Goal: Task Accomplishment & Management: Manage account settings

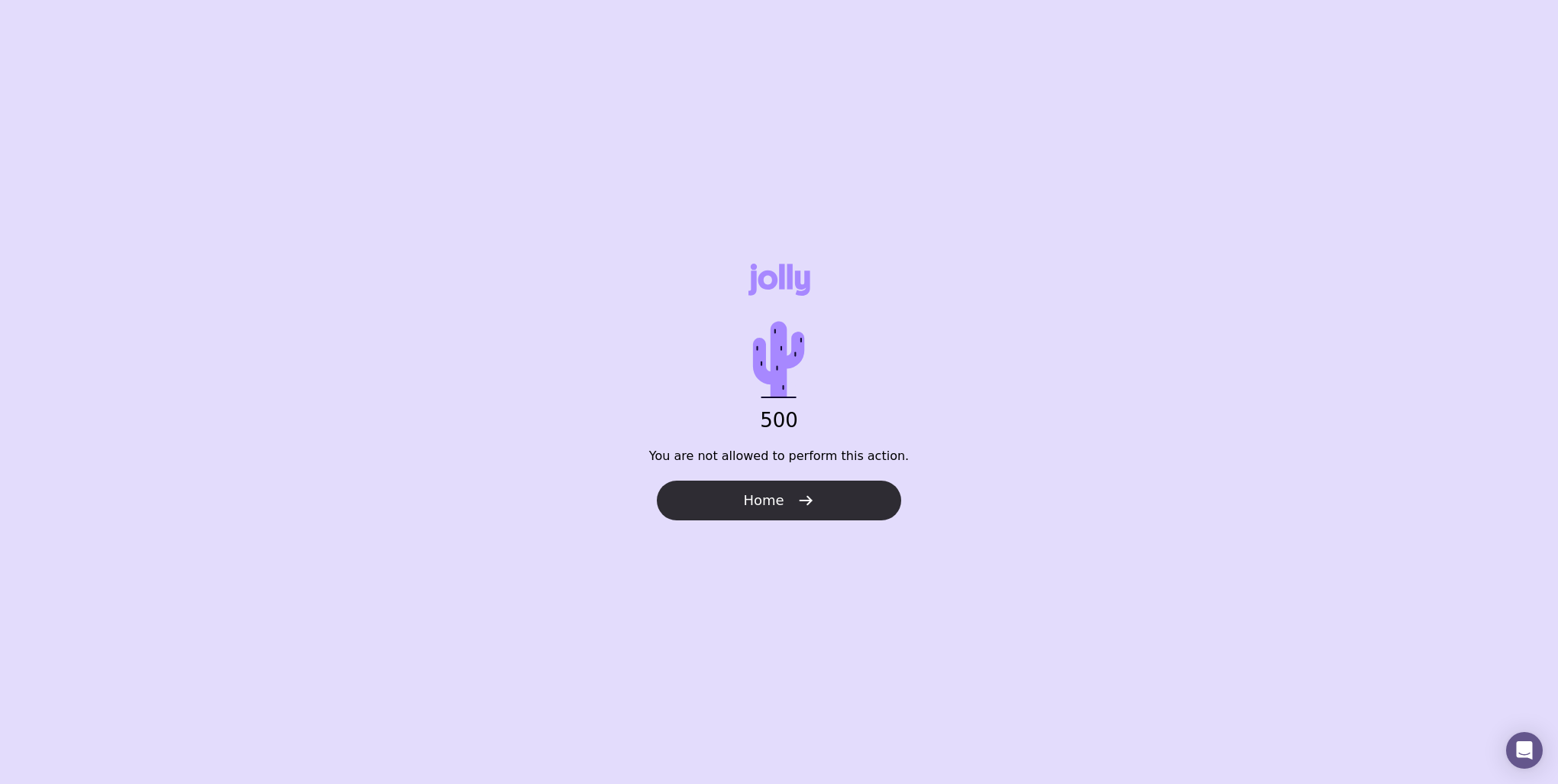
click at [732, 500] on button "Home" at bounding box center [779, 500] width 244 height 40
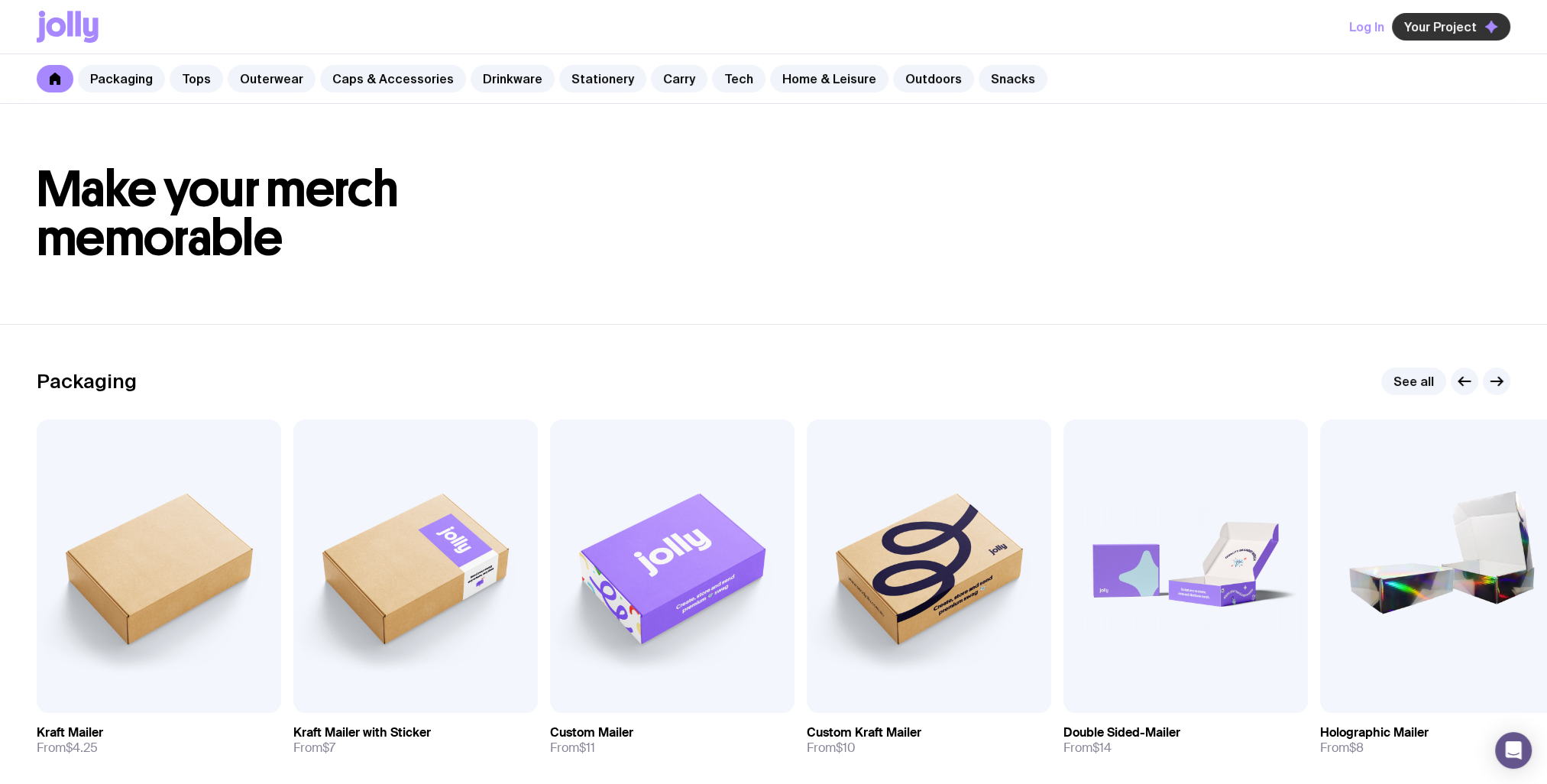
click at [1442, 24] on span "Your Project" at bounding box center [1440, 26] width 73 height 15
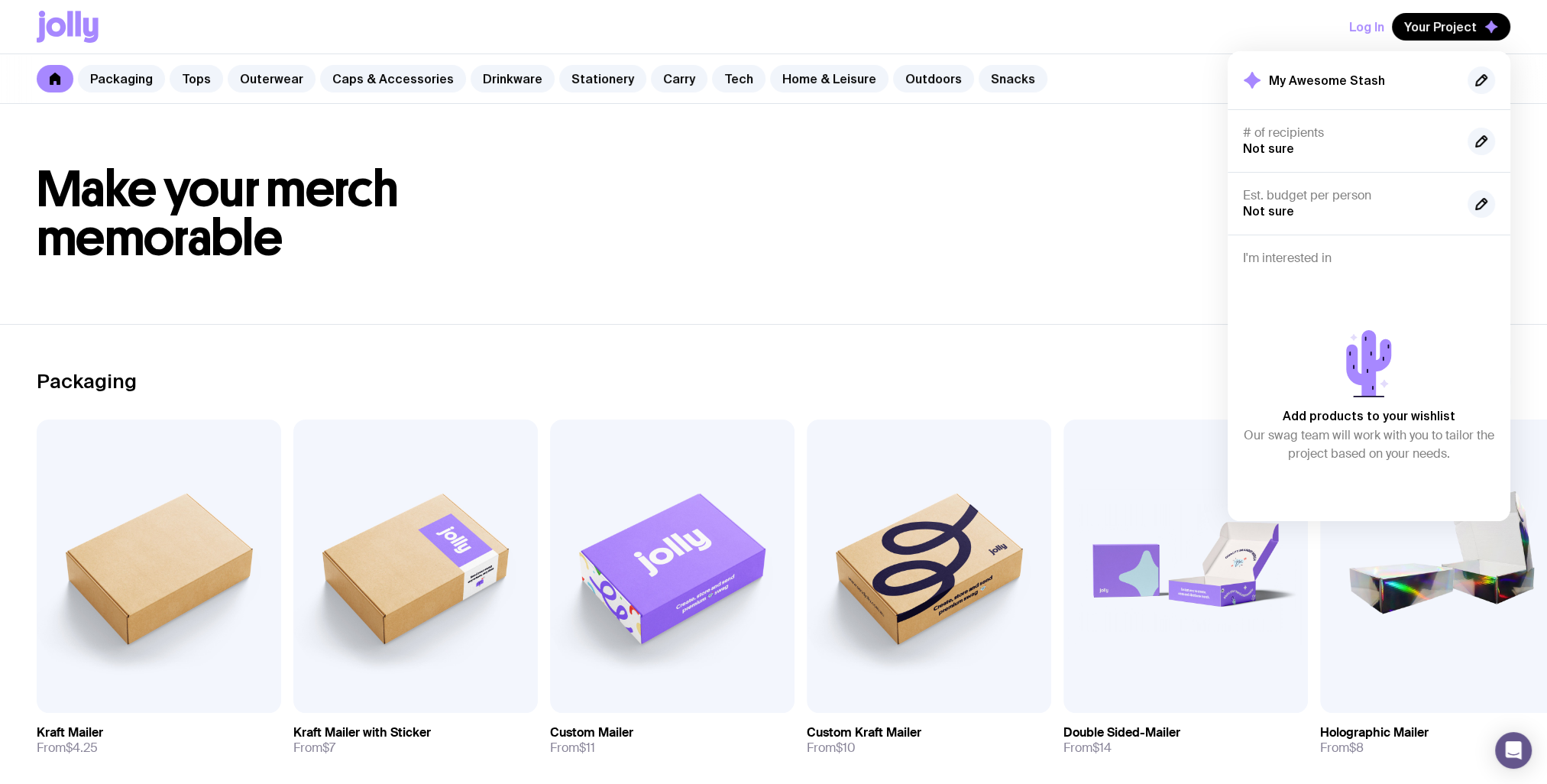
click at [1153, 184] on h1 "Make your merch memorable" at bounding box center [773, 214] width 1473 height 98
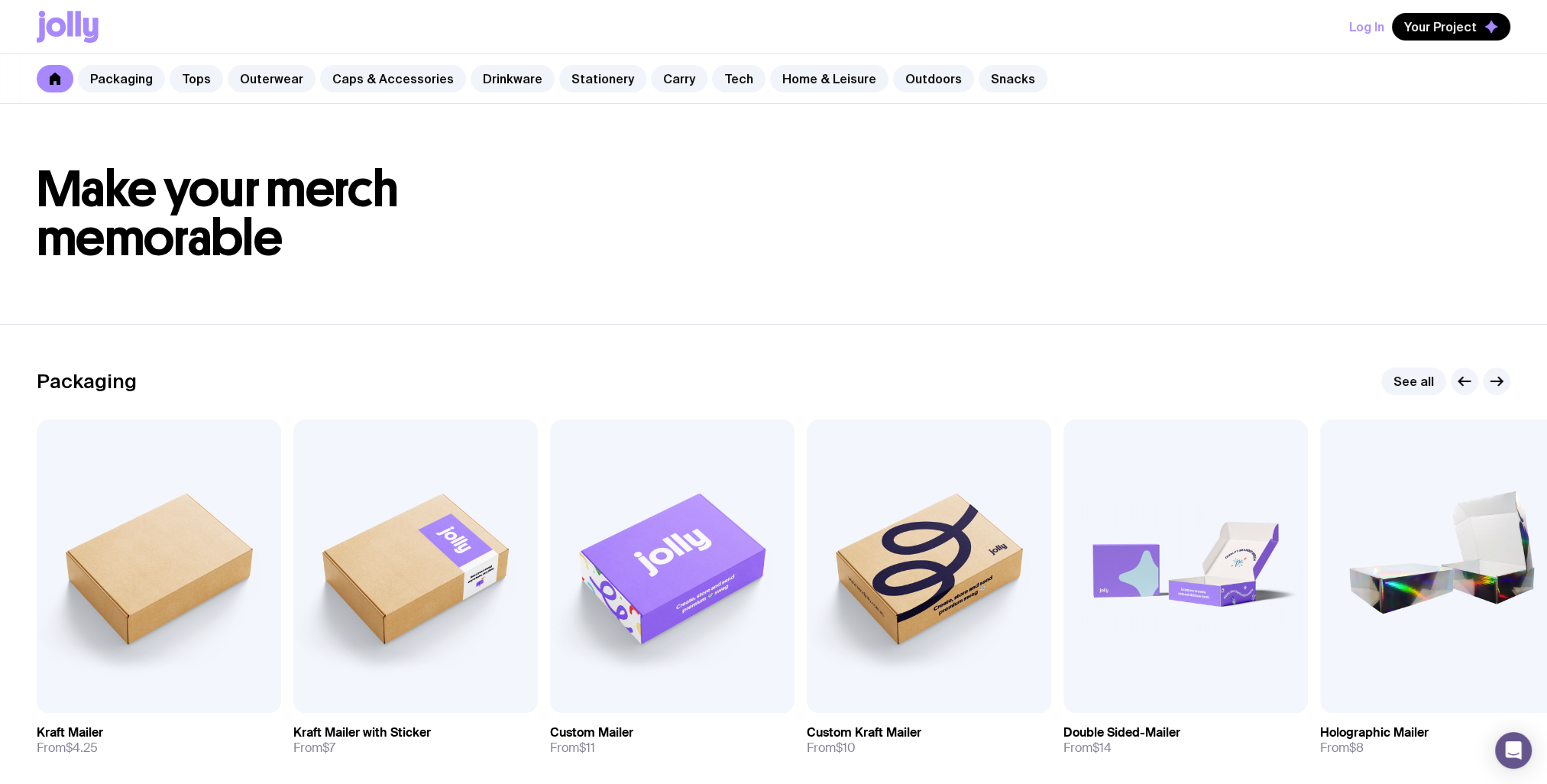
click at [1370, 24] on button "Log In" at bounding box center [1366, 26] width 35 height 27
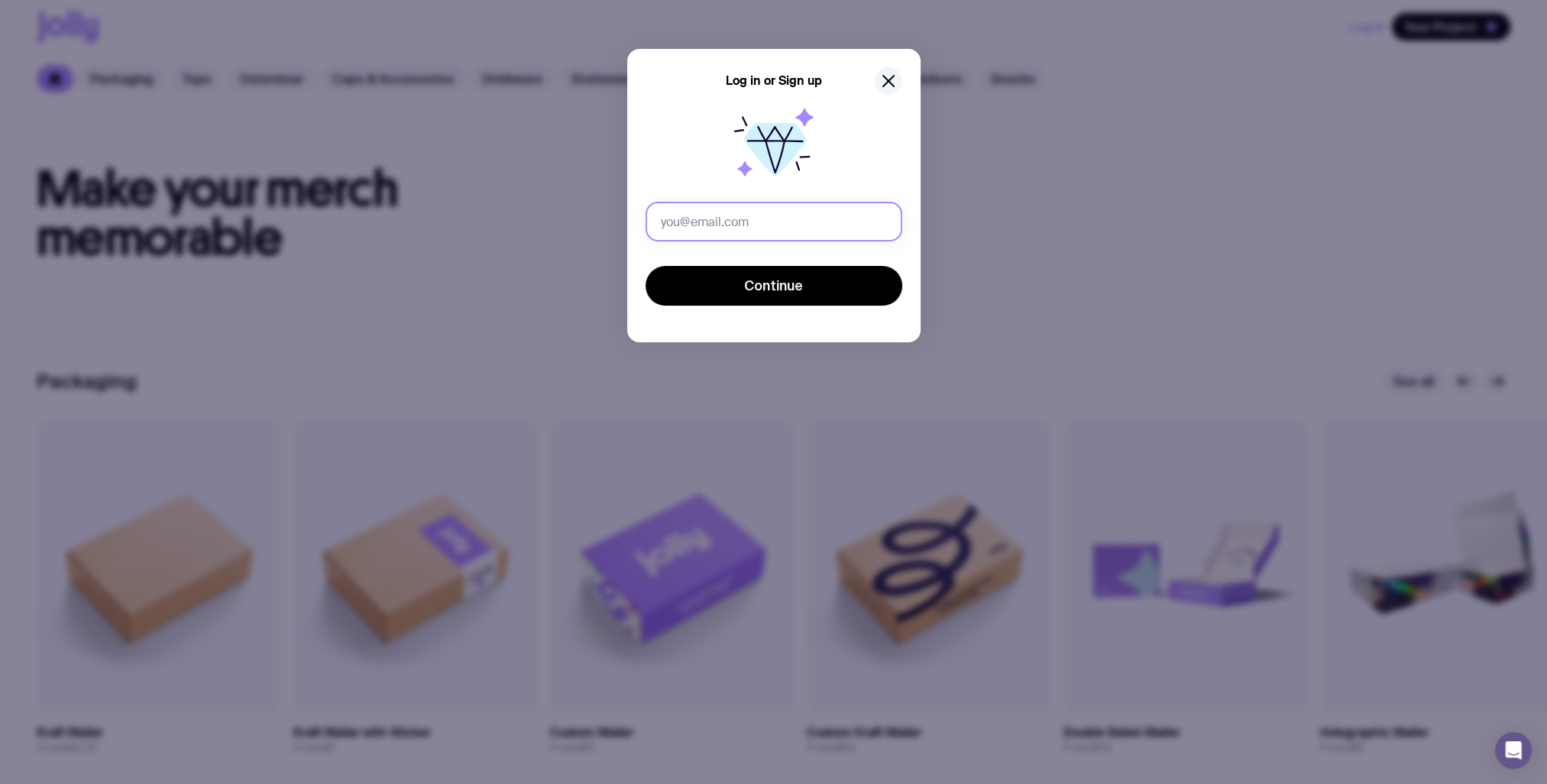
click at [812, 212] on input "text" at bounding box center [774, 221] width 256 height 40
type input "[EMAIL_ADDRESS][DOMAIN_NAME]"
click at [646, 266] on button "Continue" at bounding box center [774, 286] width 256 height 40
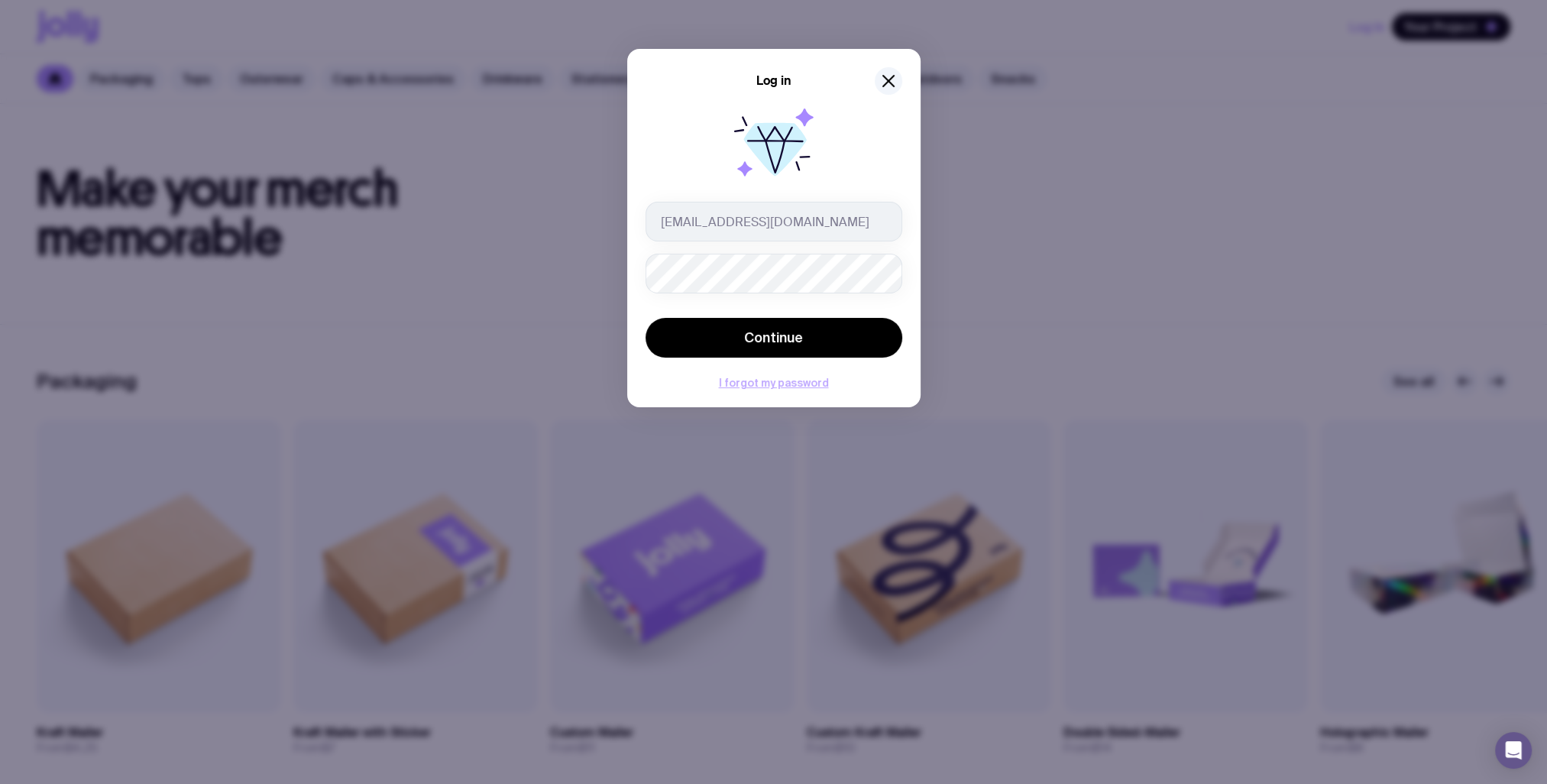
click at [773, 386] on button "I forgot my password" at bounding box center [774, 383] width 110 height 12
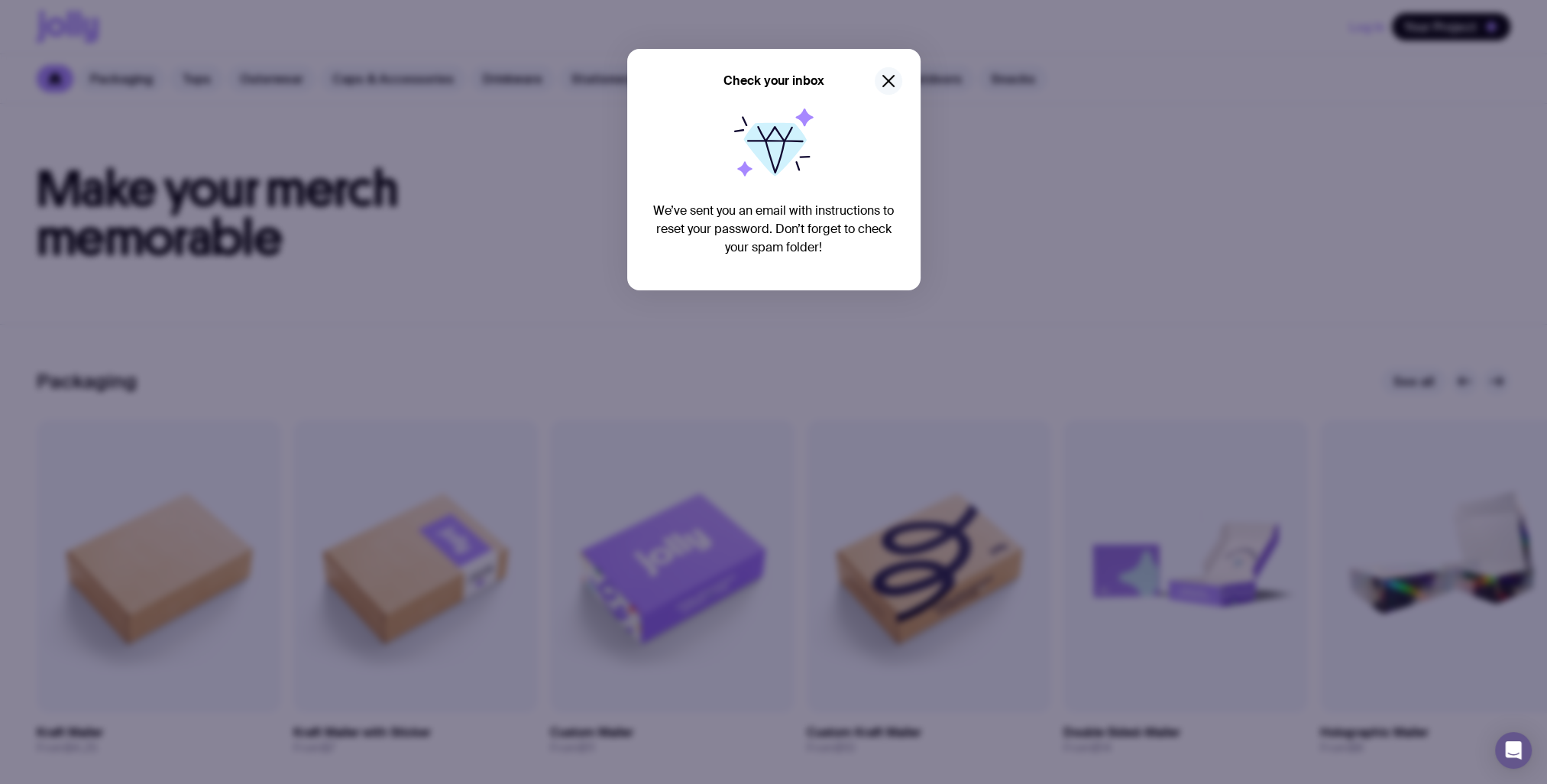
click at [881, 80] on icon "button" at bounding box center [888, 80] width 18 height 18
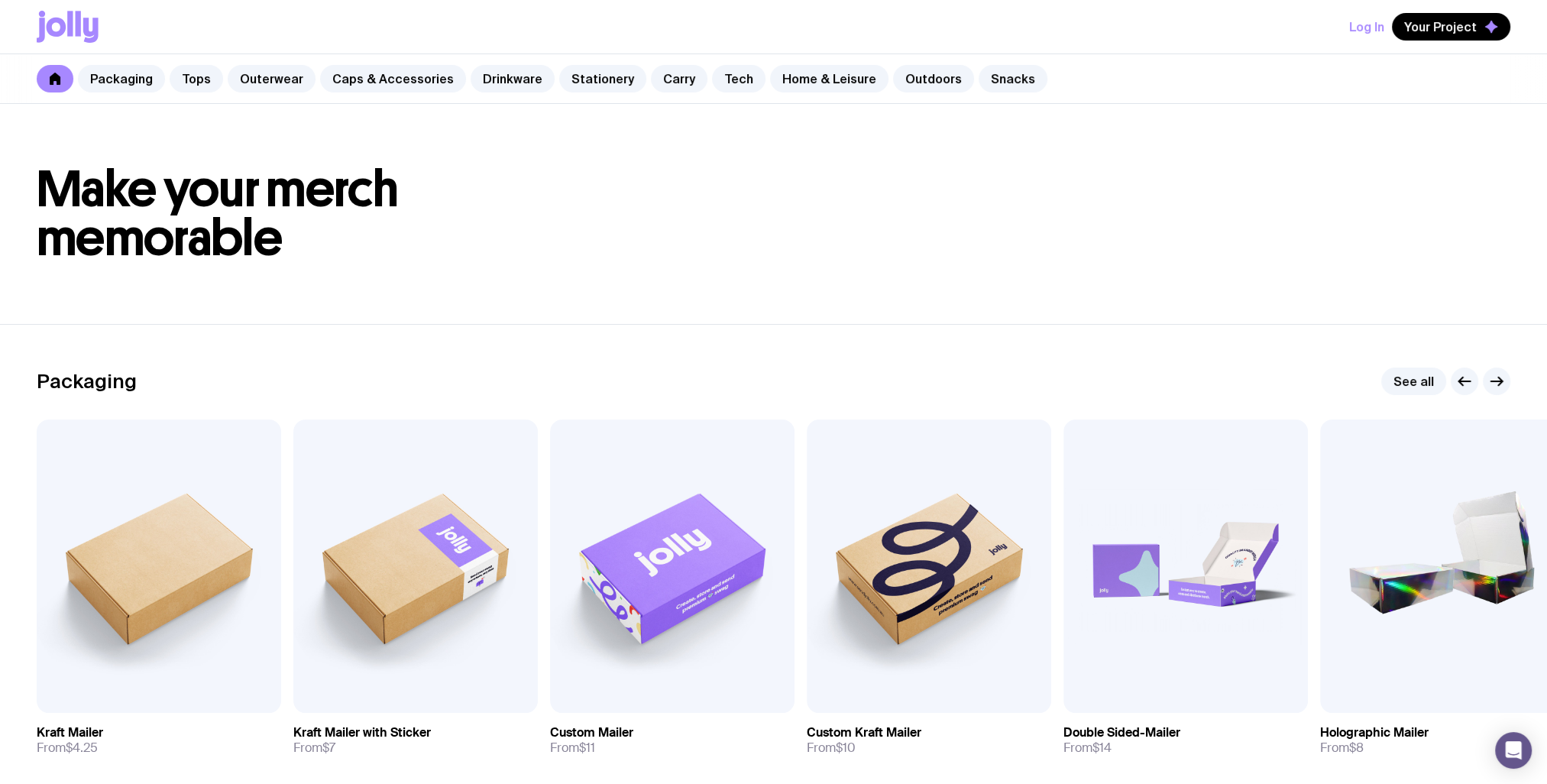
click at [1360, 24] on button "Log In" at bounding box center [1366, 26] width 35 height 27
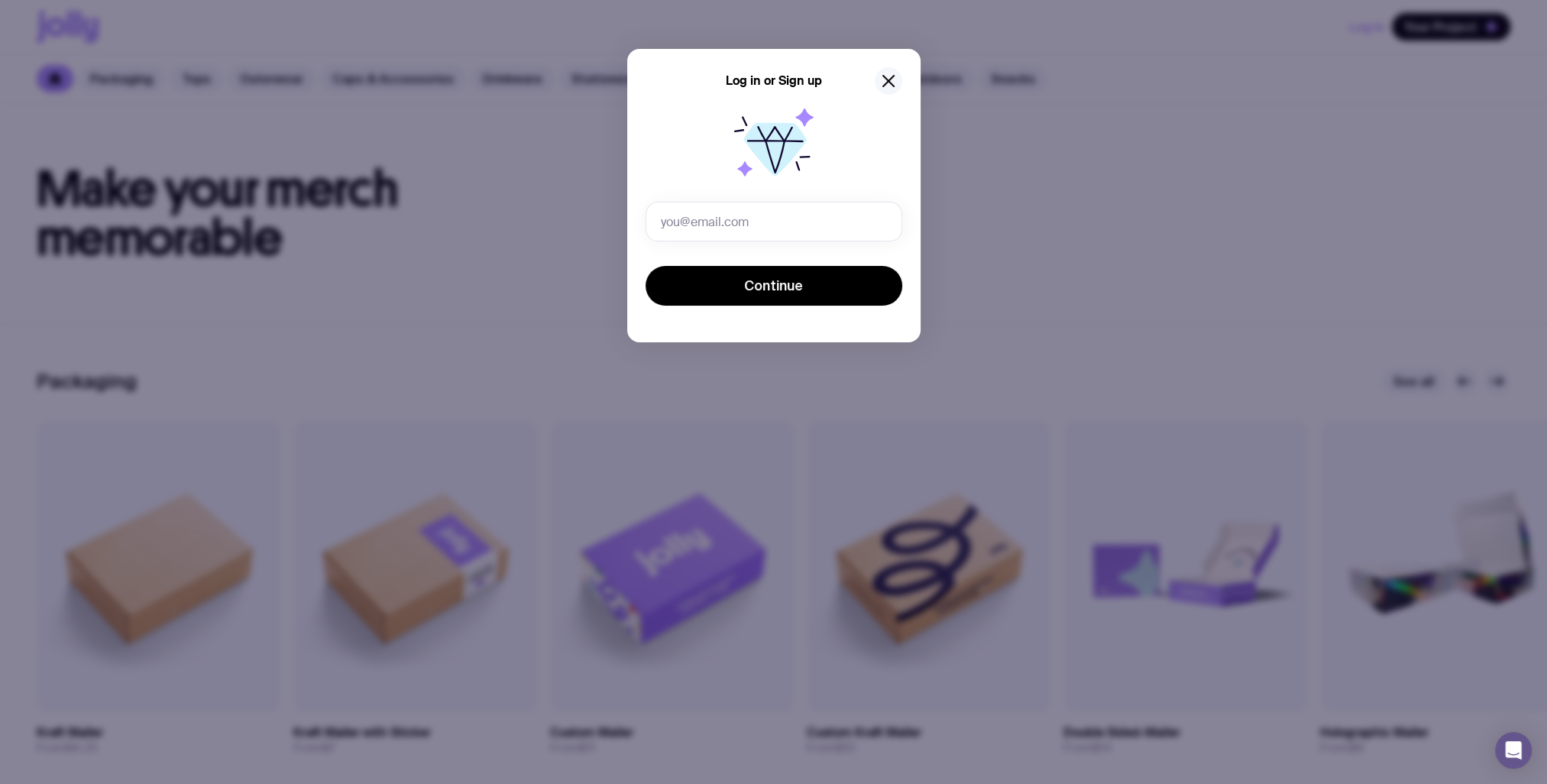
click at [893, 81] on icon "button" at bounding box center [888, 80] width 18 height 18
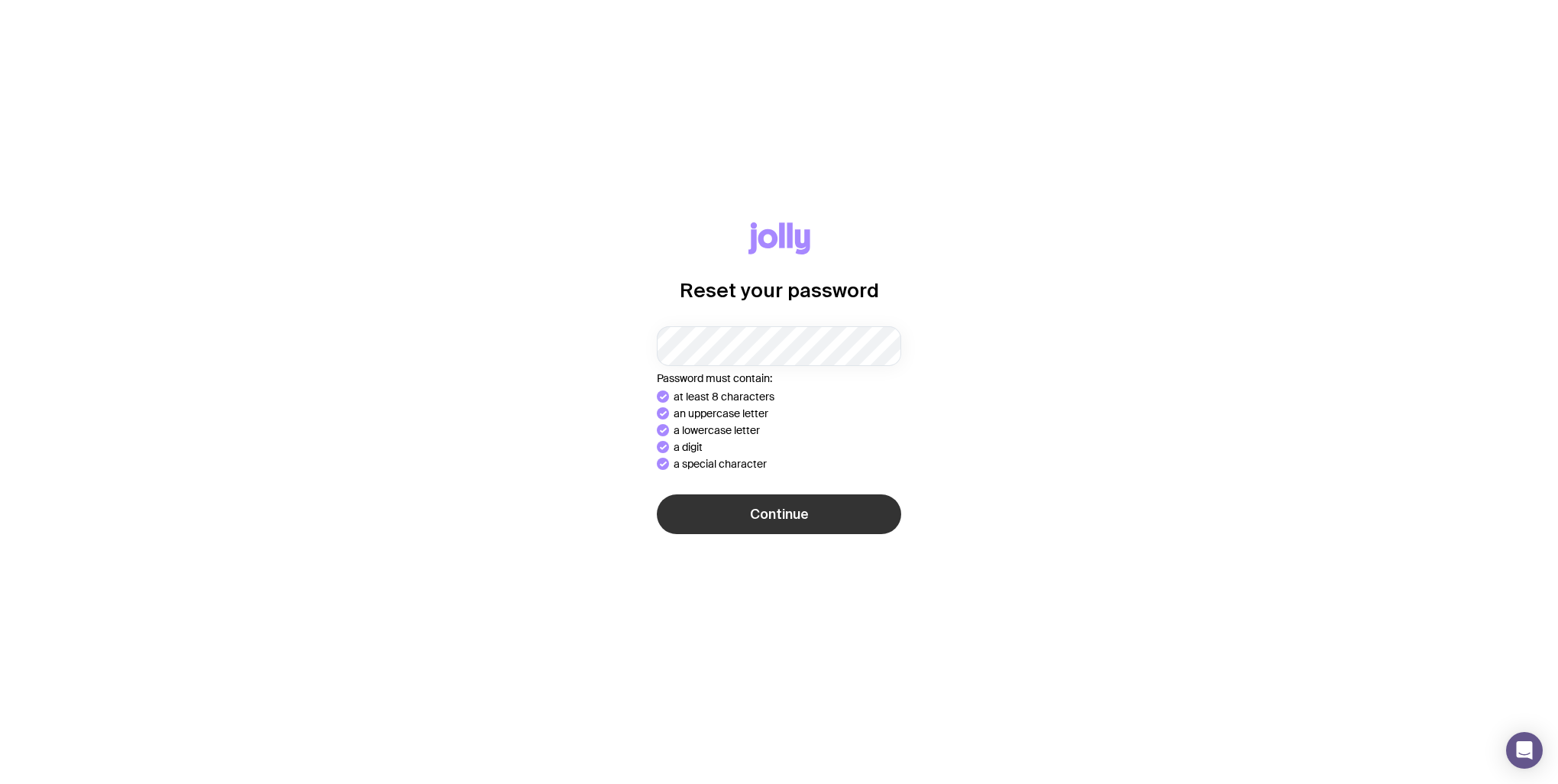
click at [828, 517] on button "Continue" at bounding box center [779, 514] width 244 height 40
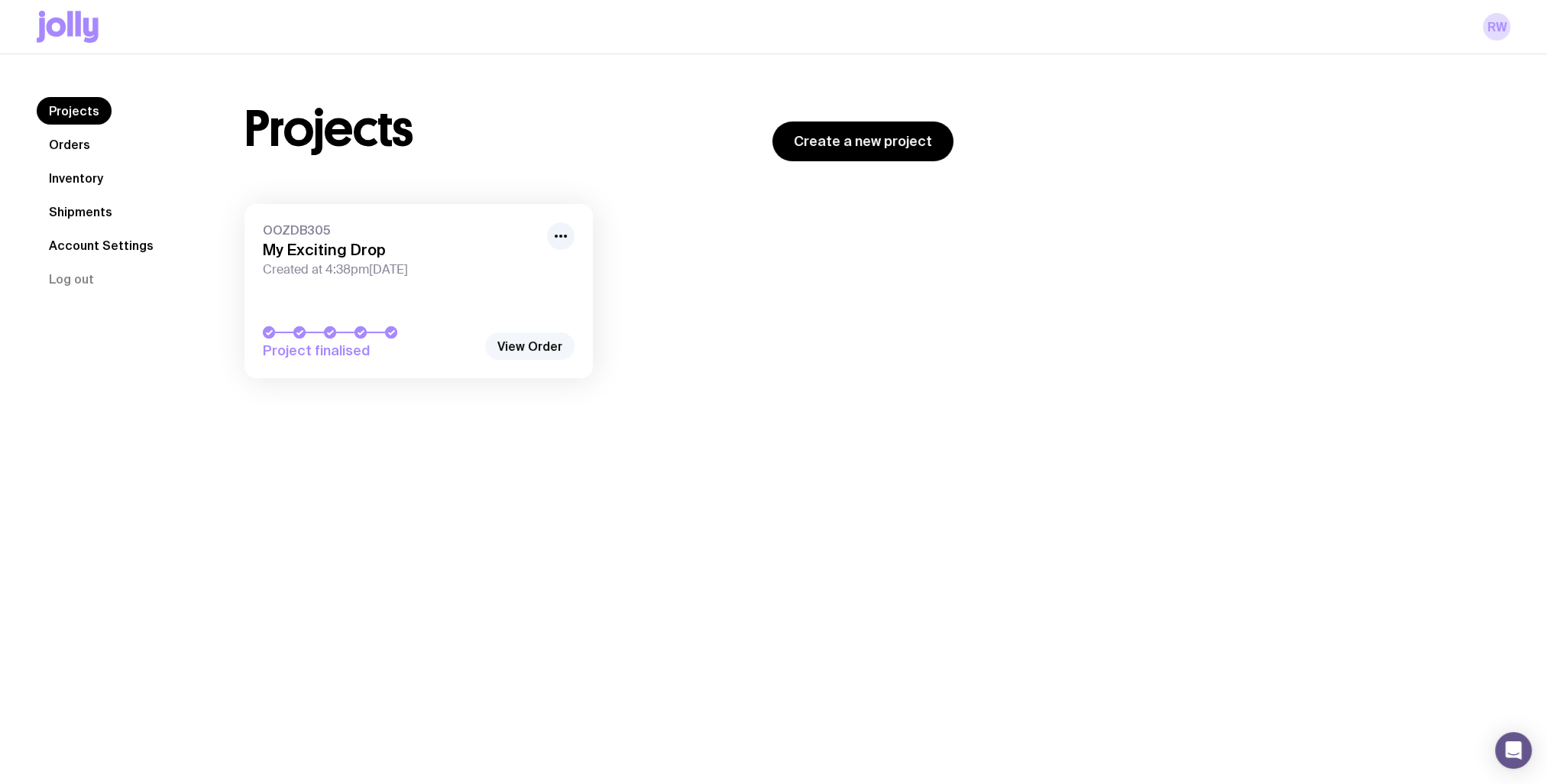
click at [531, 350] on link "View Order" at bounding box center [530, 346] width 90 height 27
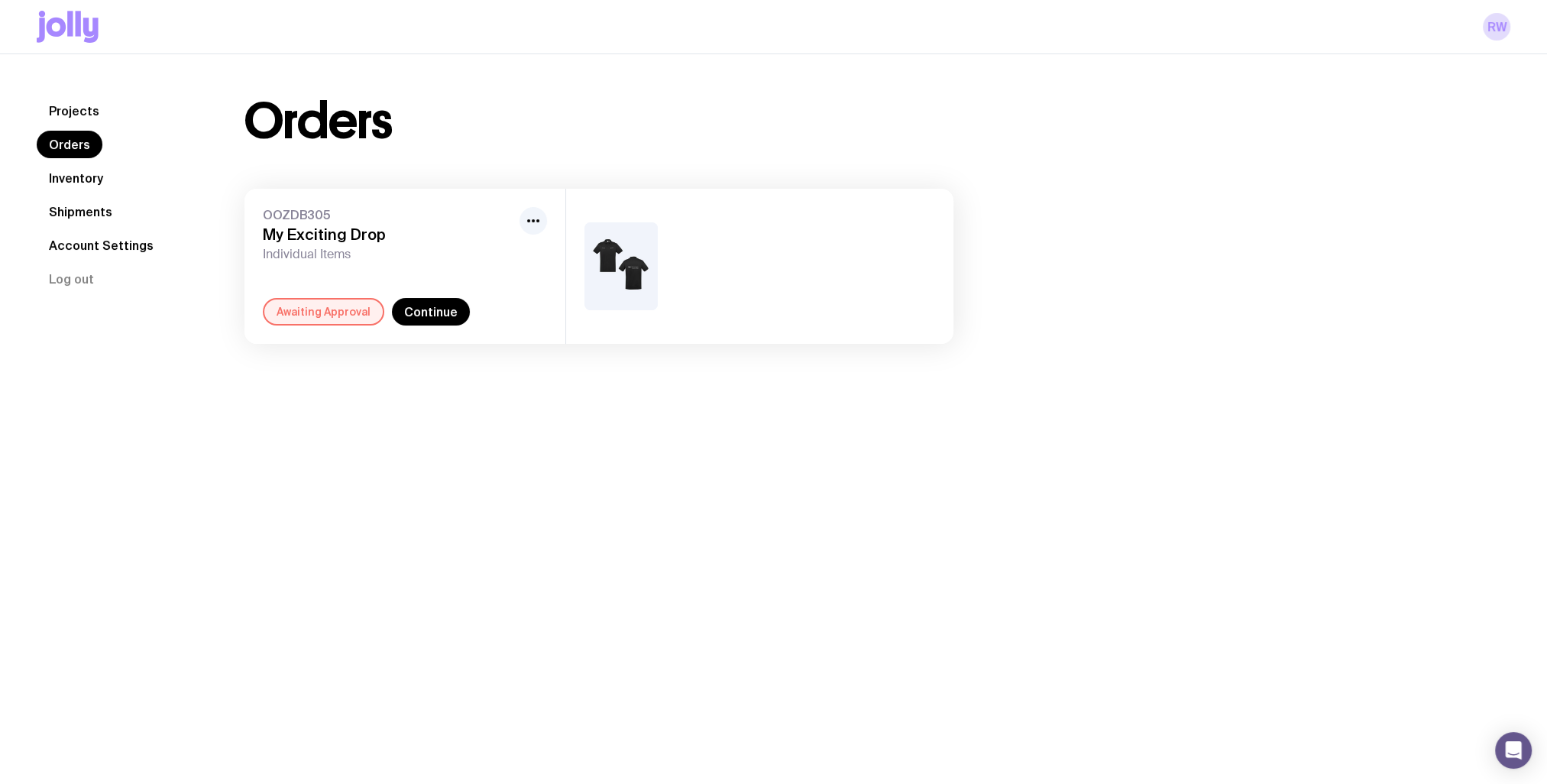
click at [95, 247] on link "Account Settings" at bounding box center [101, 245] width 129 height 27
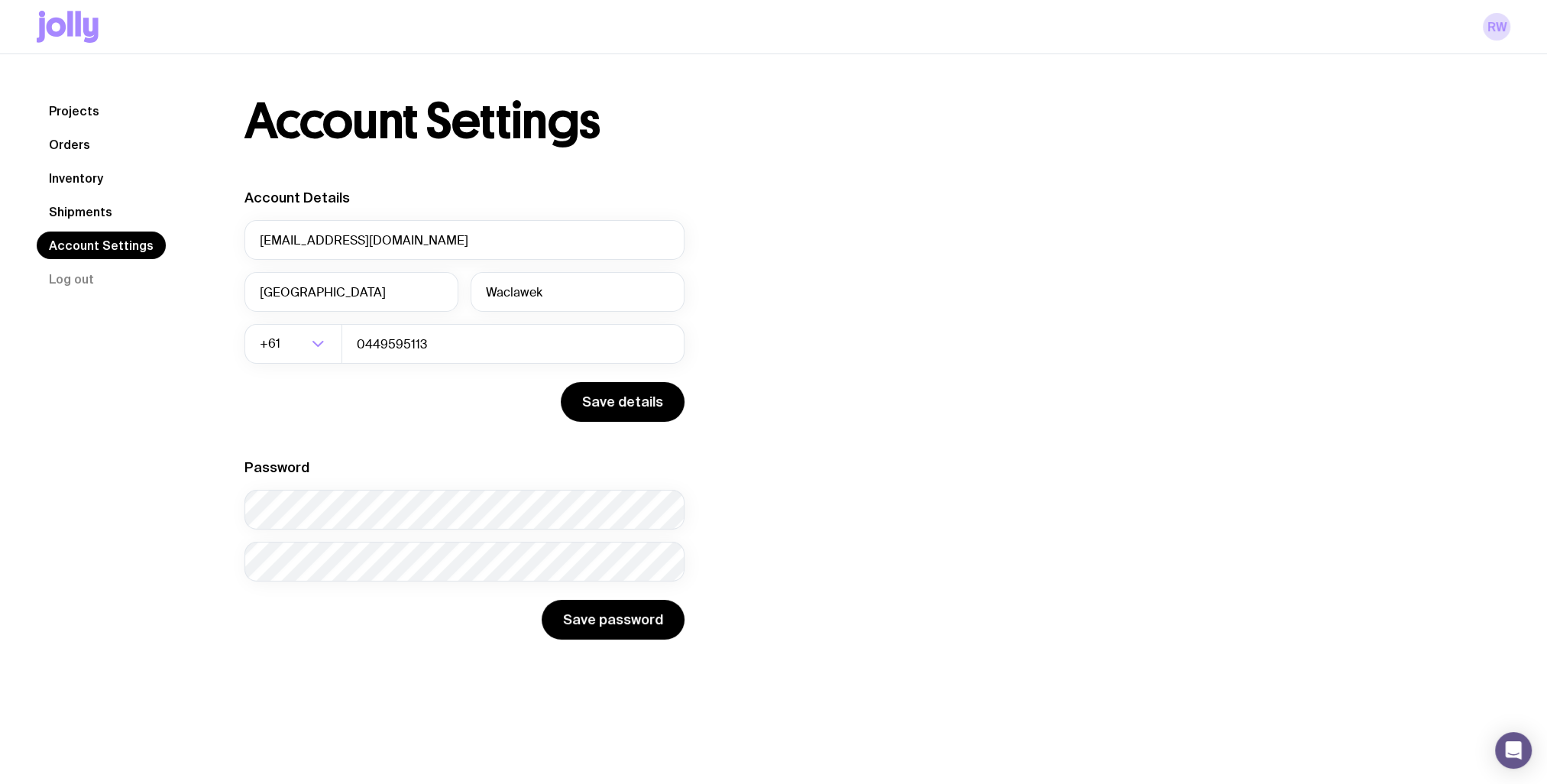
click at [85, 182] on link "Inventory" at bounding box center [75, 177] width 78 height 27
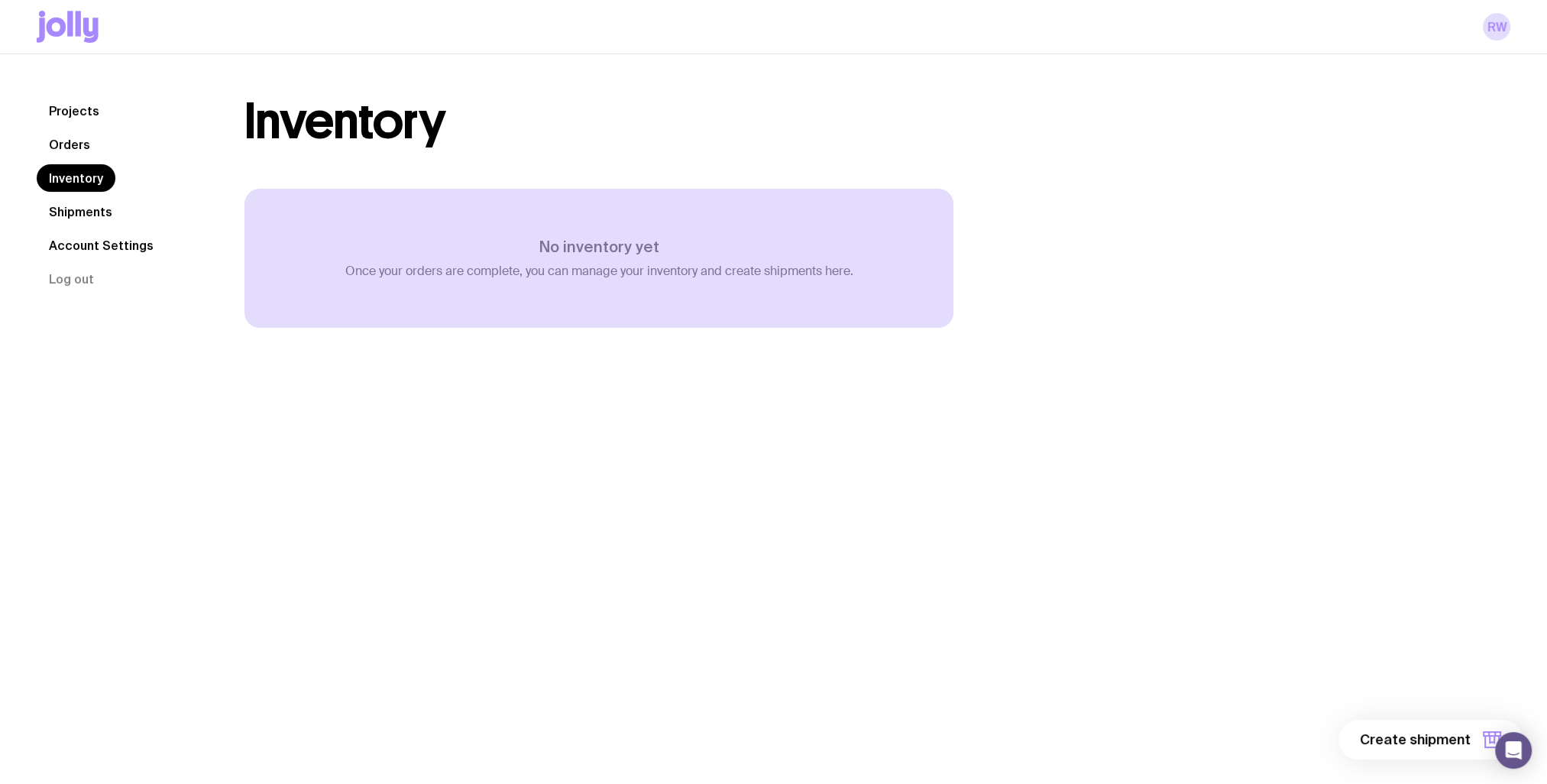
click at [61, 150] on link "Orders" at bounding box center [70, 144] width 66 height 27
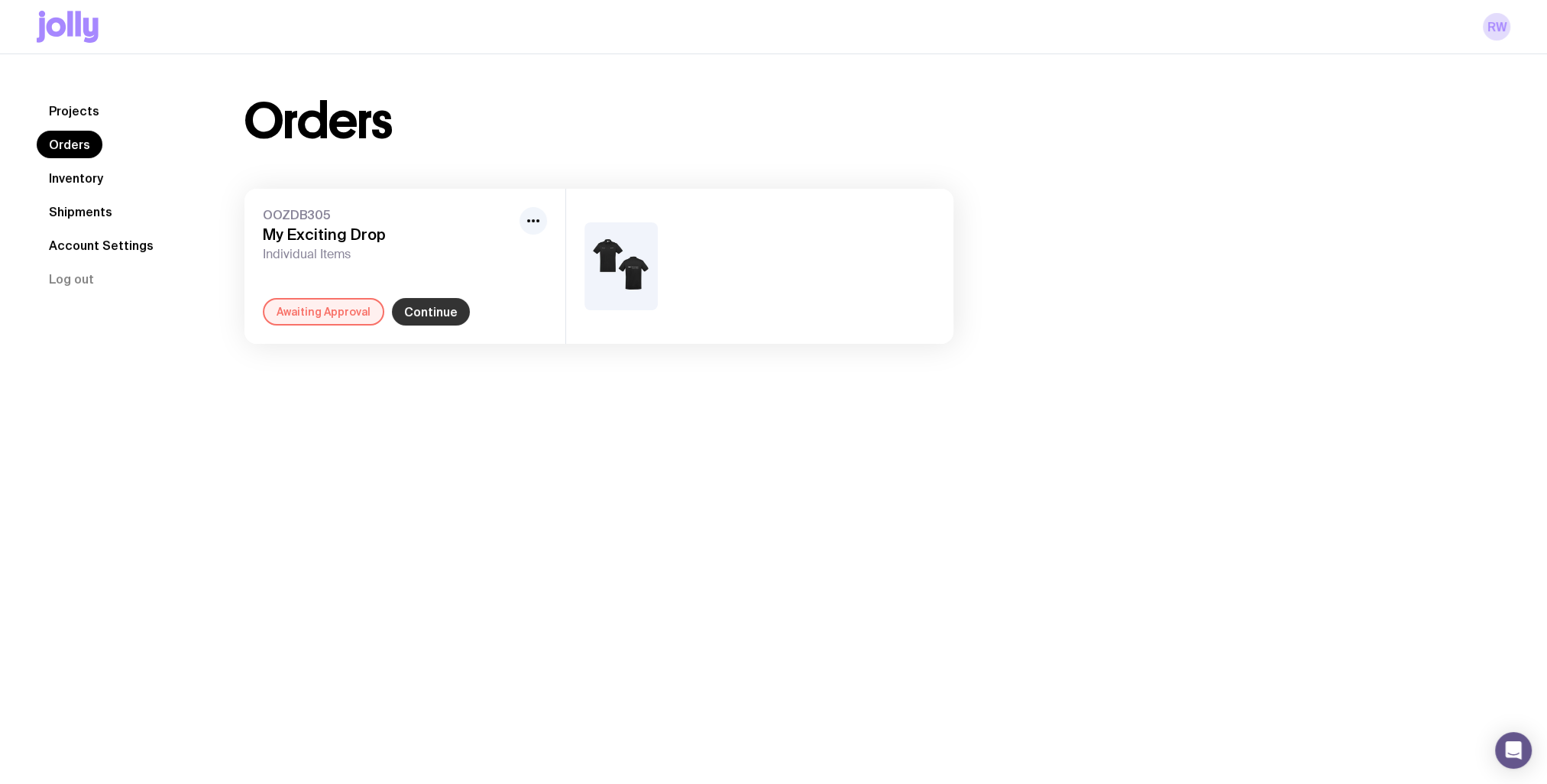
click at [431, 311] on link "Continue" at bounding box center [431, 311] width 78 height 27
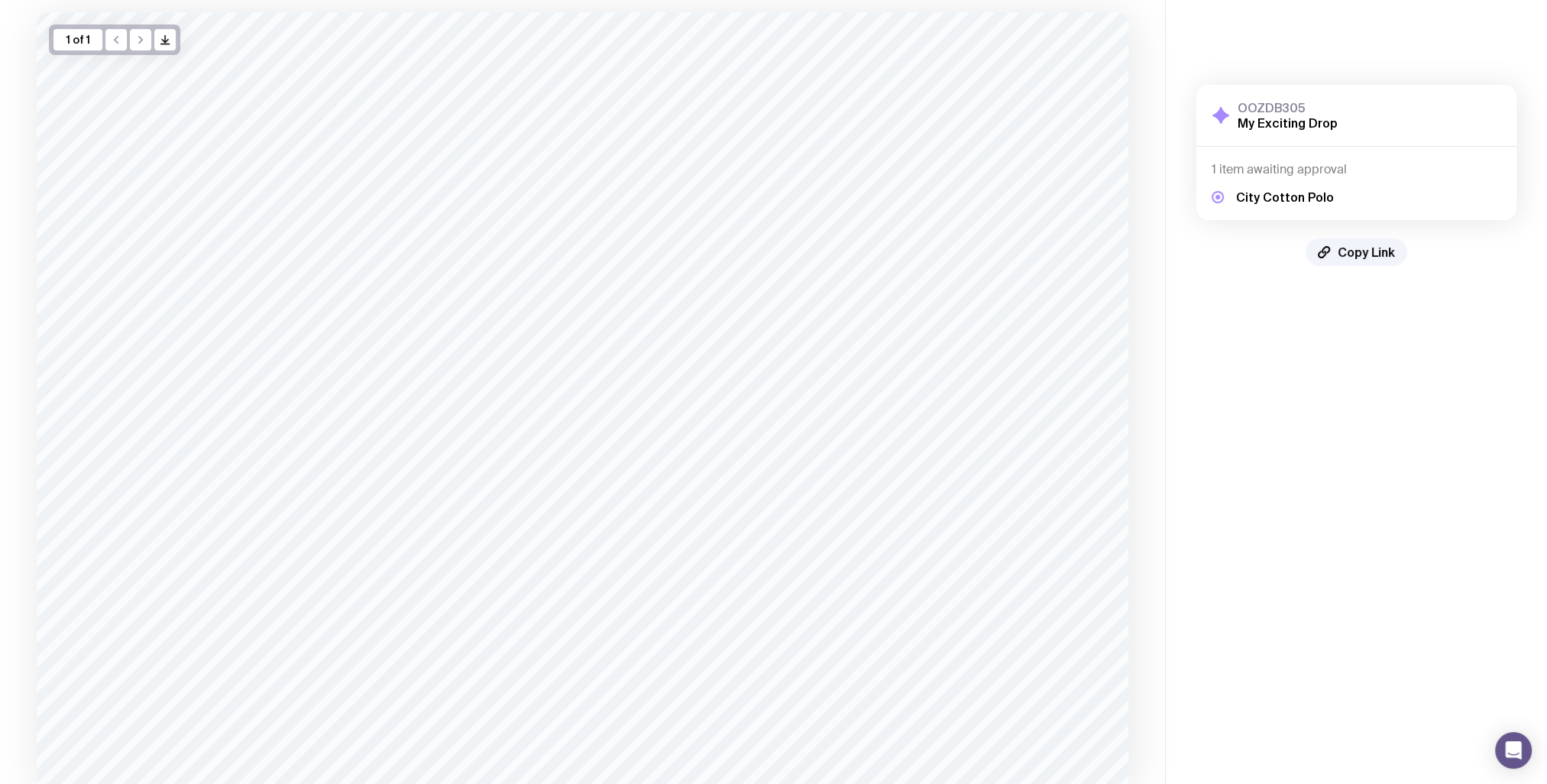
scroll to position [207, 0]
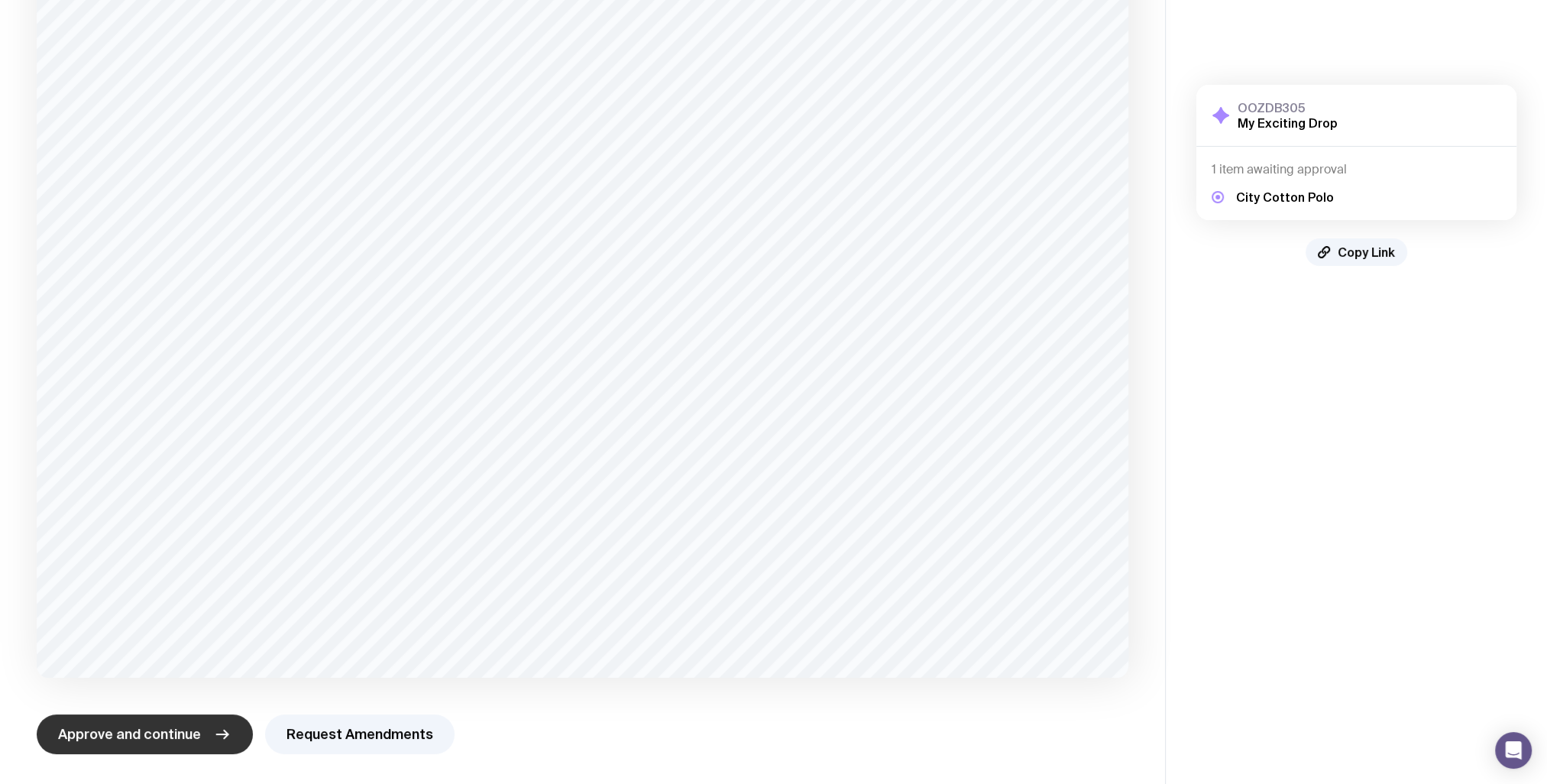
click at [199, 739] on button "Approve and continue" at bounding box center [144, 734] width 216 height 40
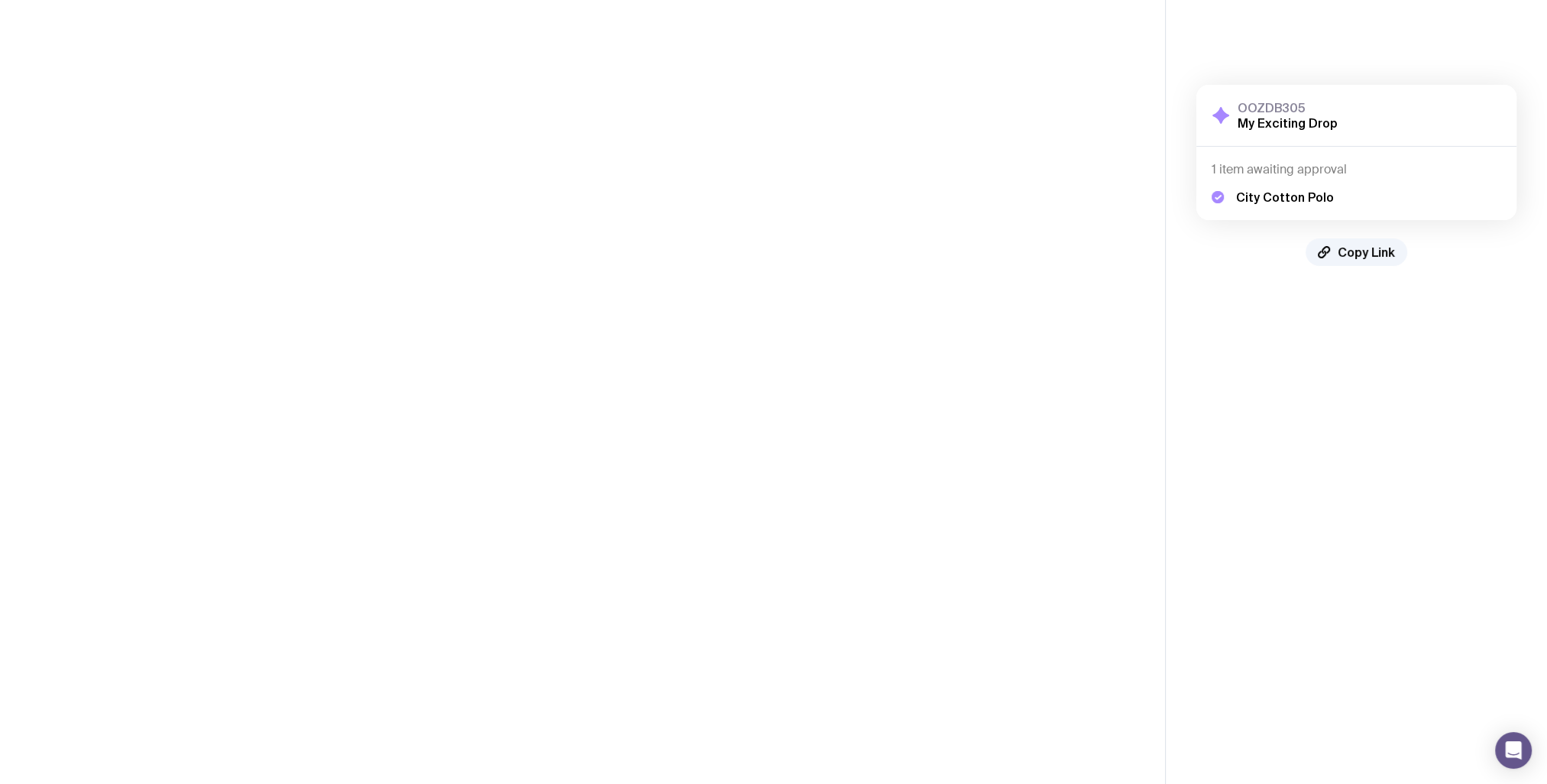
scroll to position [0, 0]
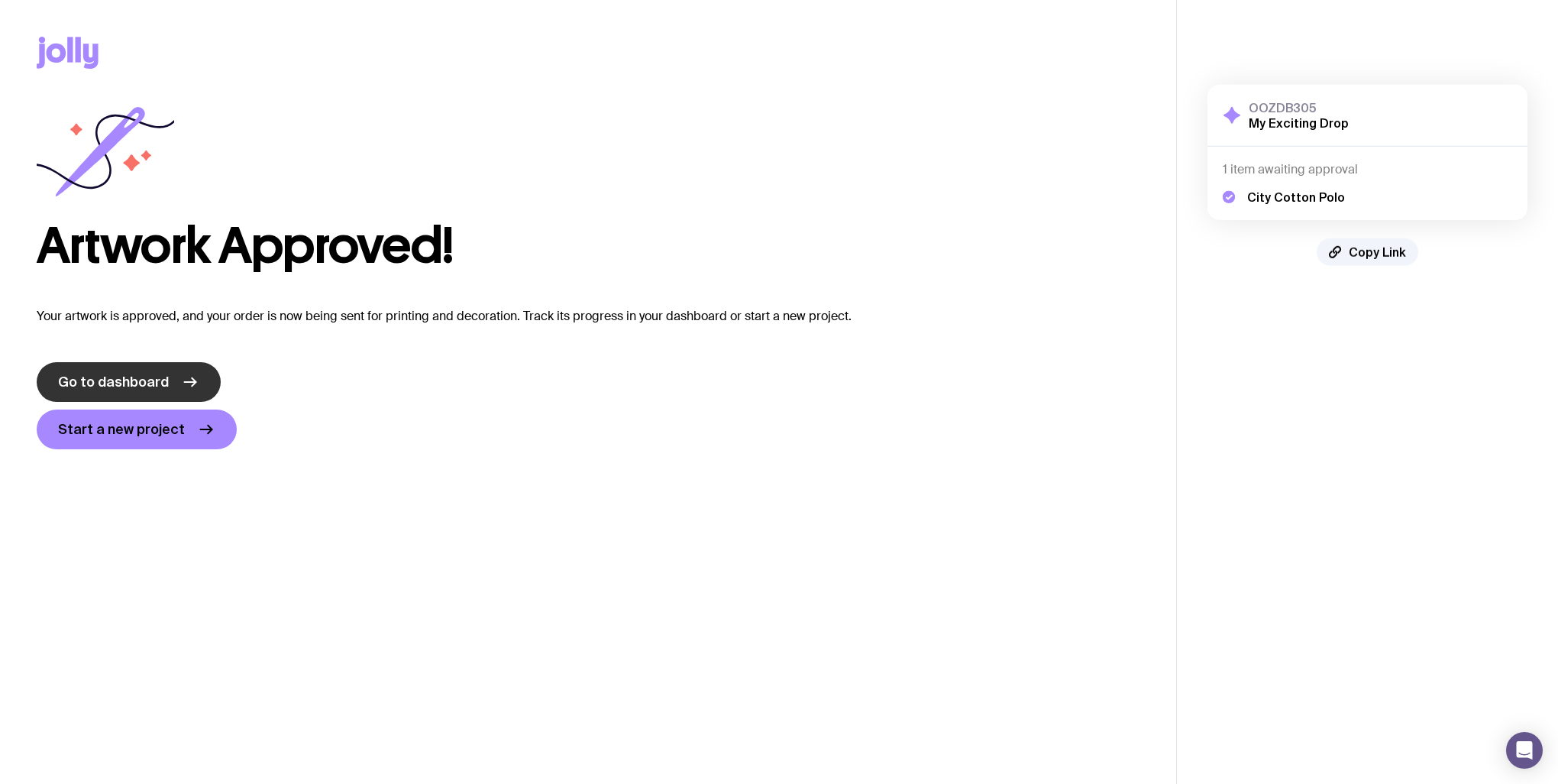
click at [139, 381] on span "Go to dashboard" at bounding box center [114, 382] width 111 height 18
